Goal: Task Accomplishment & Management: Manage account settings

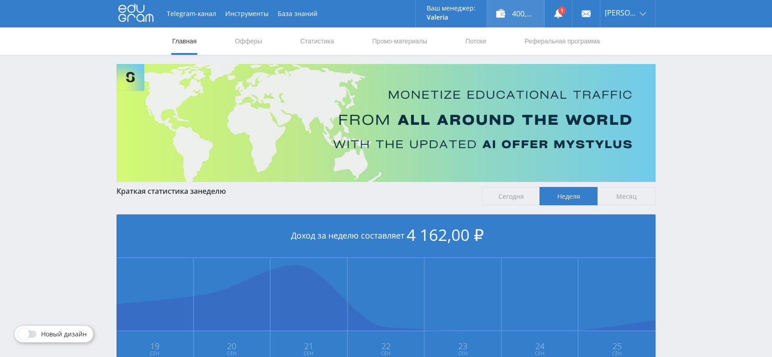
click at [524, 13] on div "400,00 ₽" at bounding box center [515, 13] width 57 height 27
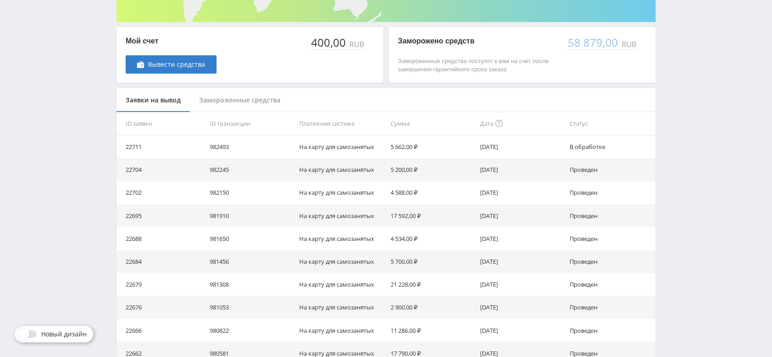
scroll to position [160, 0]
click at [263, 100] on div "Замороженные средства" at bounding box center [240, 100] width 100 height 24
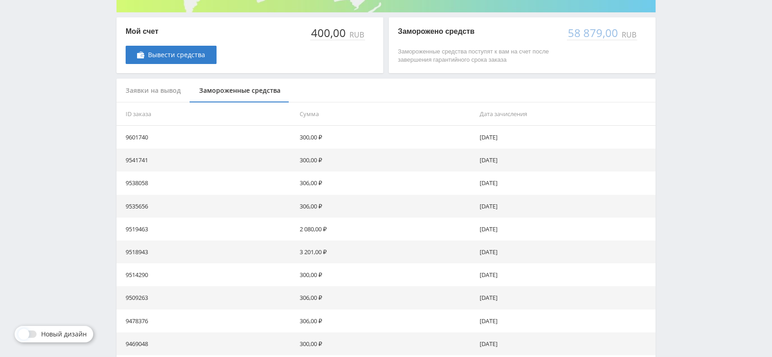
scroll to position [235, 0]
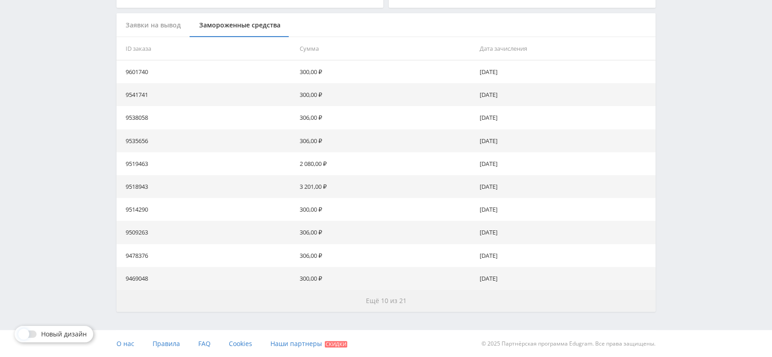
click at [389, 299] on span "Ещё 10 из 21" at bounding box center [386, 300] width 41 height 9
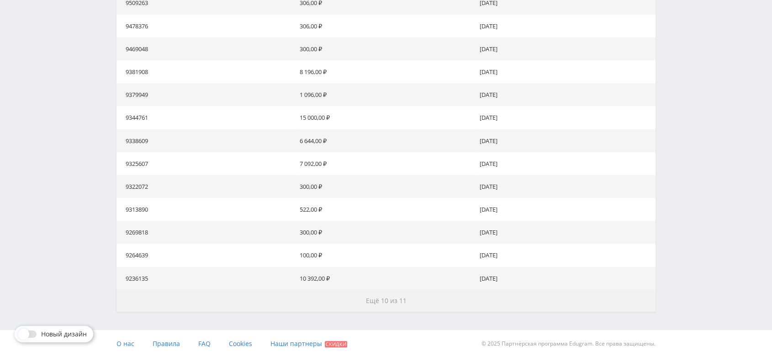
scroll to position [463, 0]
click at [389, 299] on span "Ещё 10 из 11" at bounding box center [386, 300] width 41 height 9
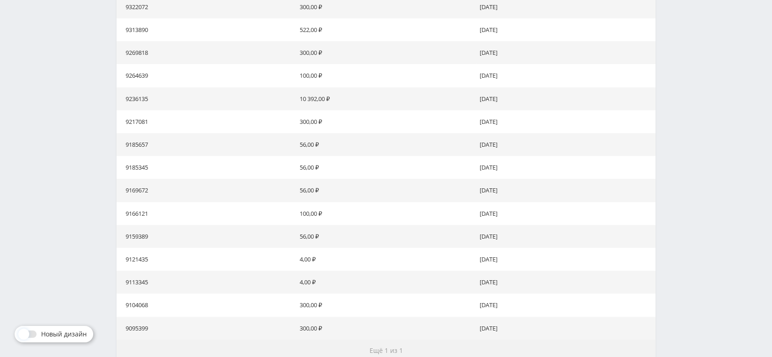
scroll to position [671, 0]
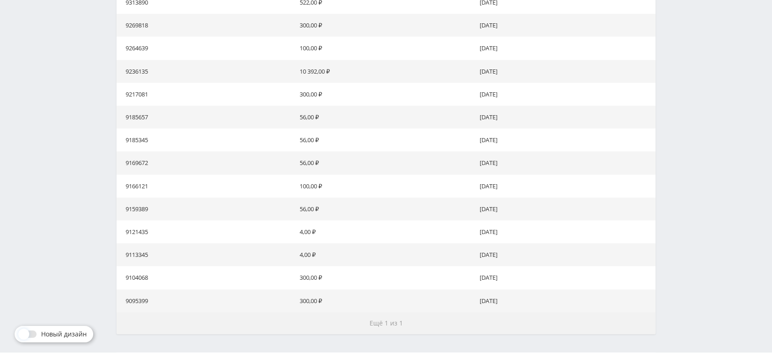
click at [390, 321] on span "Ещё 1 из 1" at bounding box center [385, 322] width 33 height 9
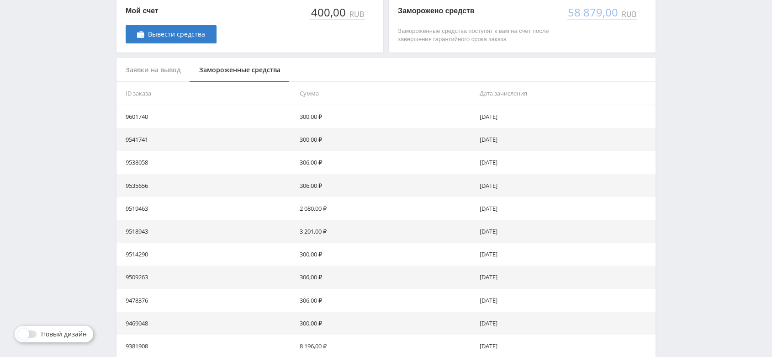
scroll to position [0, 0]
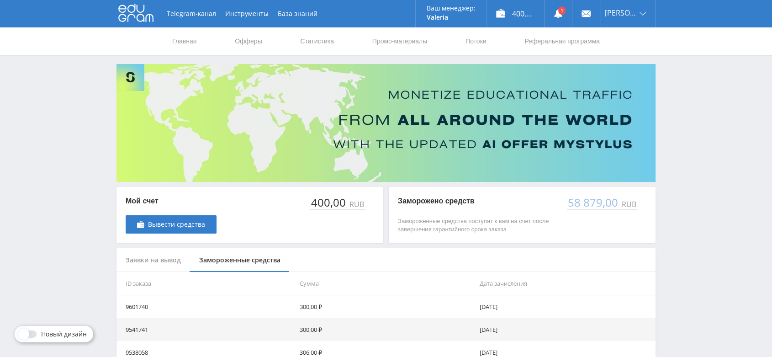
click at [139, 7] on icon at bounding box center [135, 13] width 35 height 18
